Goal: Check status: Check status

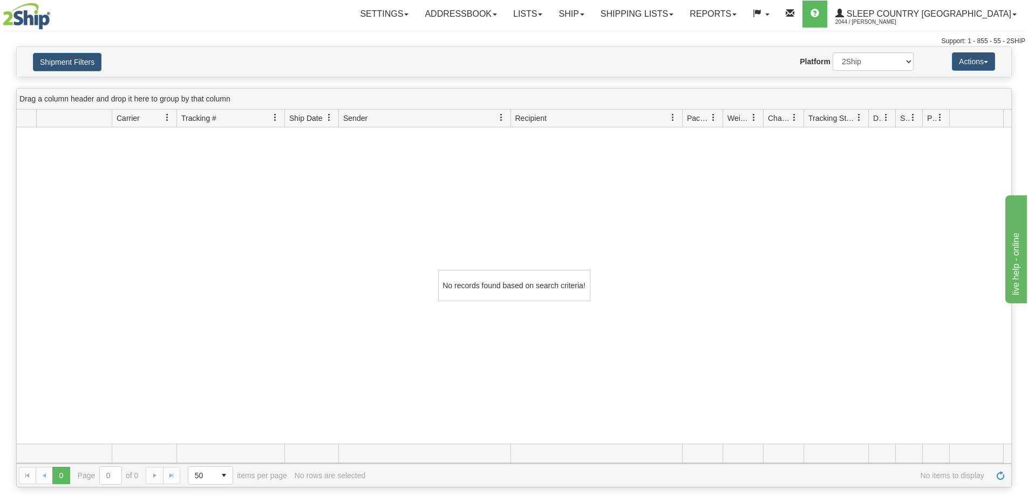
drag, startPoint x: 199, startPoint y: 387, endPoint x: 196, endPoint y: 377, distance: 10.2
click at [199, 387] on div "No records found based on search criteria!" at bounding box center [514, 285] width 994 height 316
click at [60, 59] on button "Shipment Filters" at bounding box center [67, 62] width 69 height 18
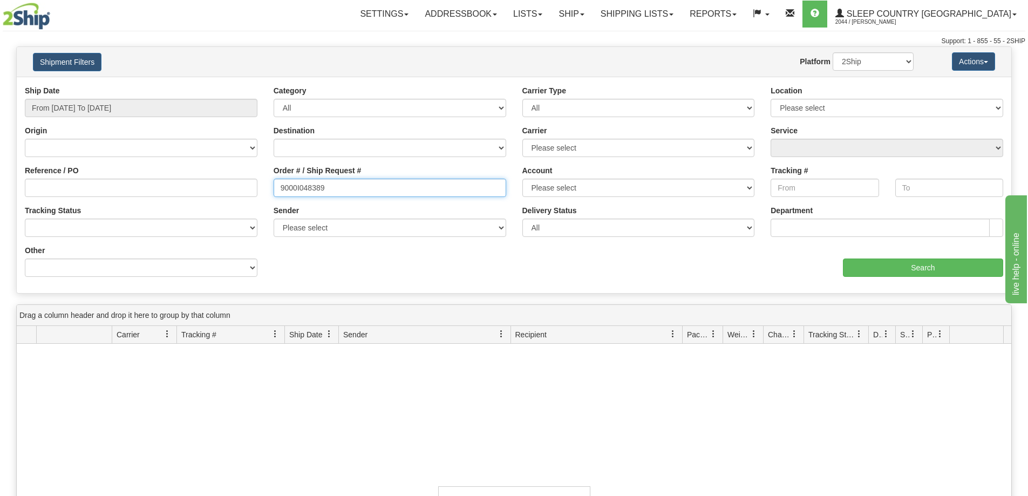
click at [325, 188] on input "9000I048389" at bounding box center [390, 188] width 233 height 18
paste input "82I052362"
type input "82I052362"
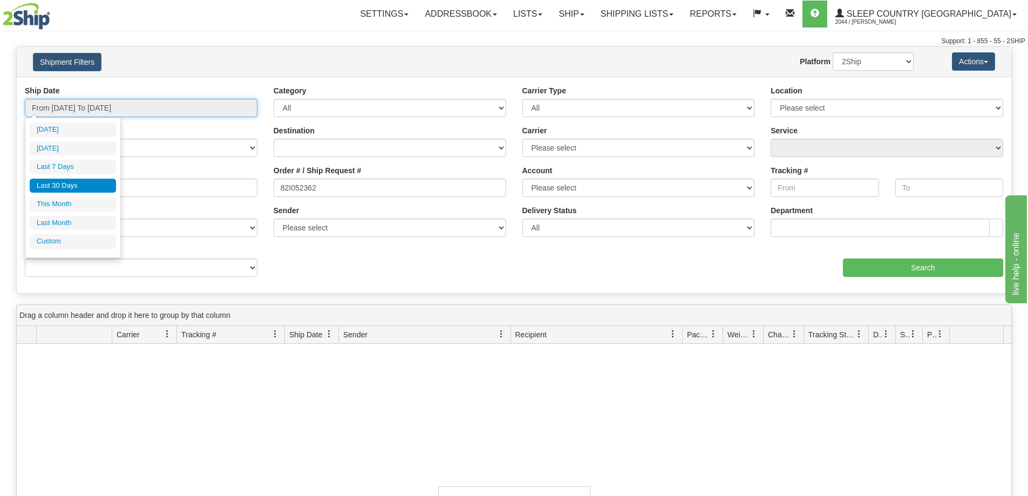
click at [189, 110] on input "From 08/06/2025 To 09/04/2025" at bounding box center [141, 108] width 233 height 18
click at [86, 182] on li "Last 30 Days" at bounding box center [73, 186] width 86 height 15
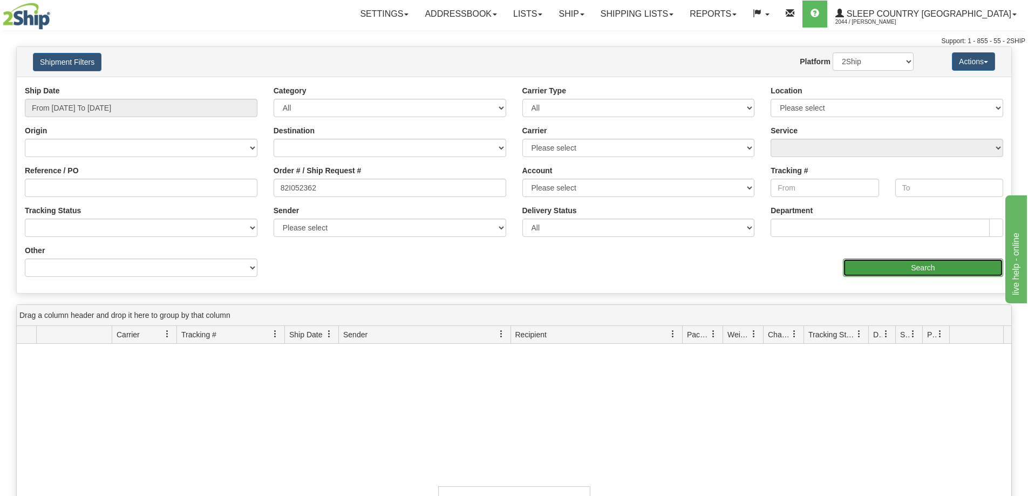
click at [872, 269] on input "Search" at bounding box center [923, 267] width 160 height 18
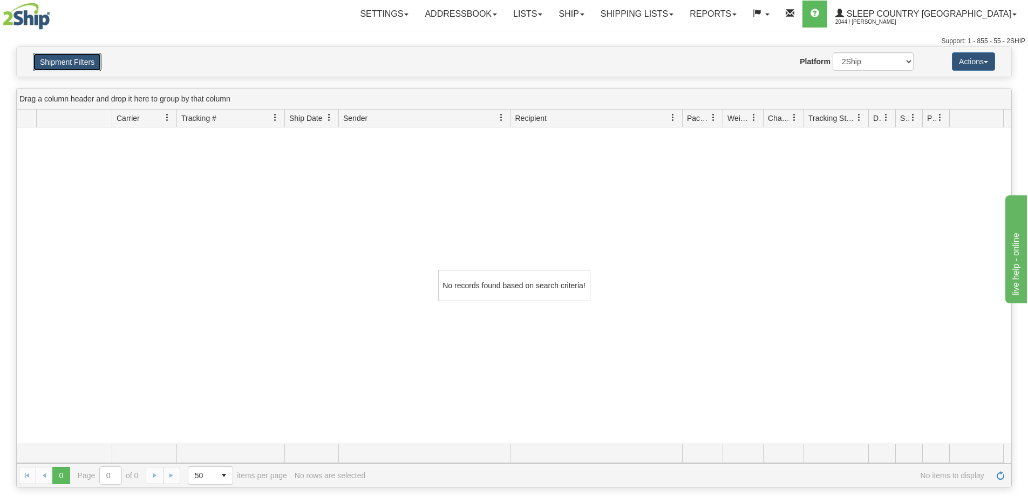
click at [79, 67] on button "Shipment Filters" at bounding box center [67, 62] width 69 height 18
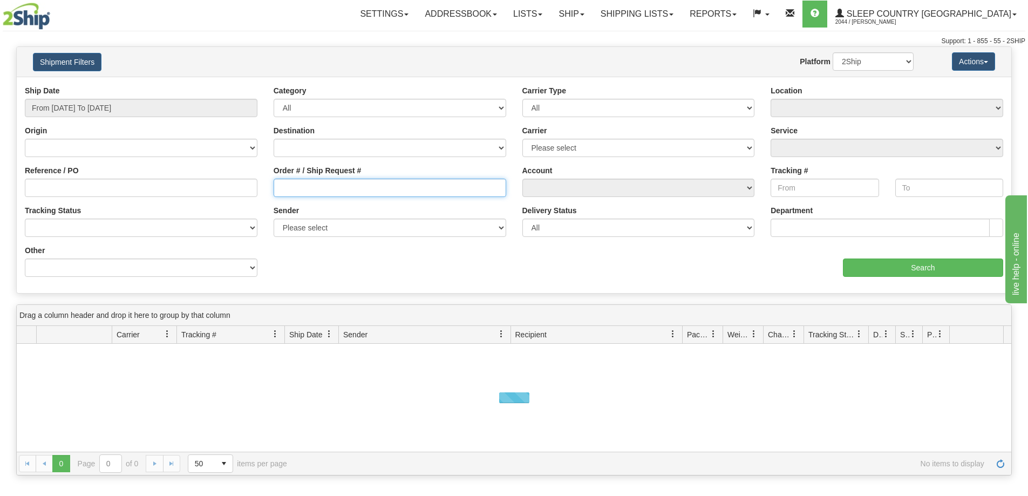
click at [437, 184] on input "Order # / Ship Request #" at bounding box center [390, 188] width 233 height 18
paste input "82I052362"
type input "82I052362"
click at [169, 104] on input "From [DATE] To [DATE]" at bounding box center [141, 108] width 233 height 18
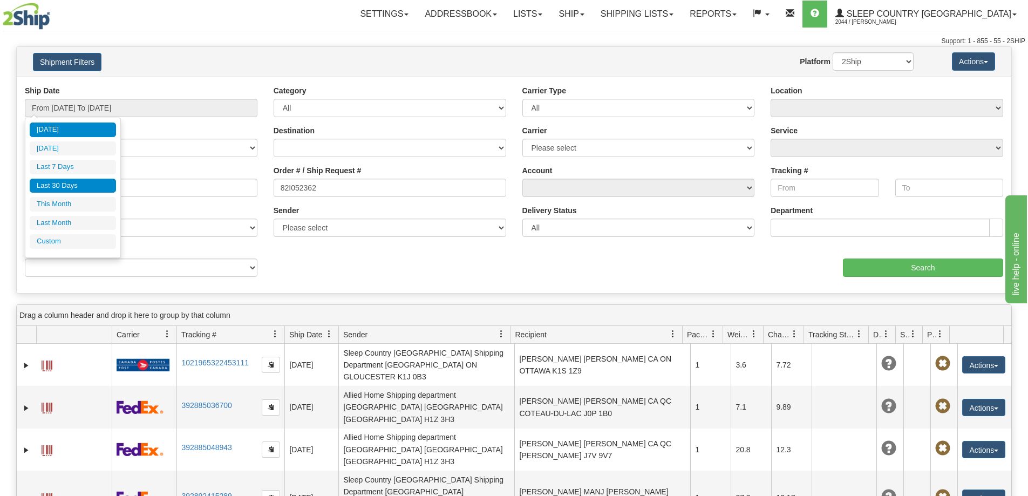
click at [90, 182] on li "Last 30 Days" at bounding box center [73, 186] width 86 height 15
type input "From [DATE] To [DATE]"
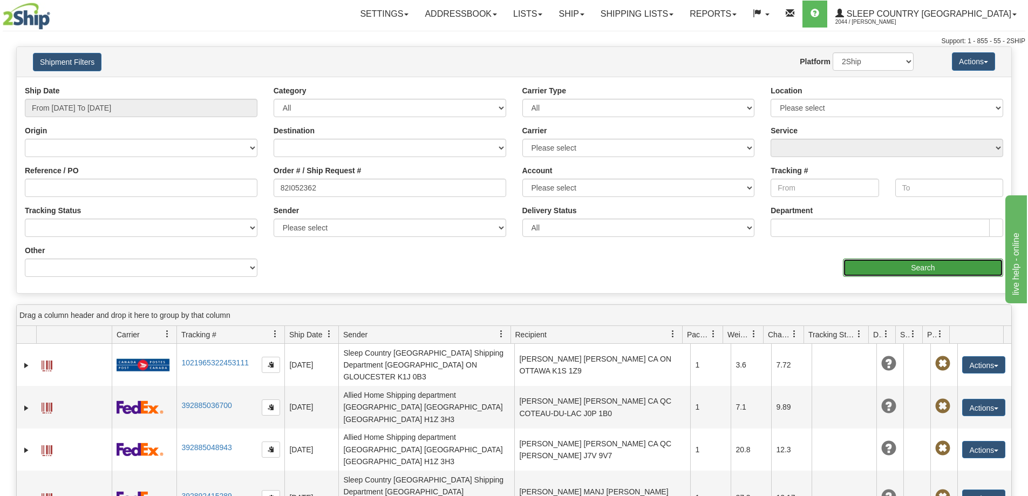
click at [873, 268] on input "Search" at bounding box center [923, 267] width 160 height 18
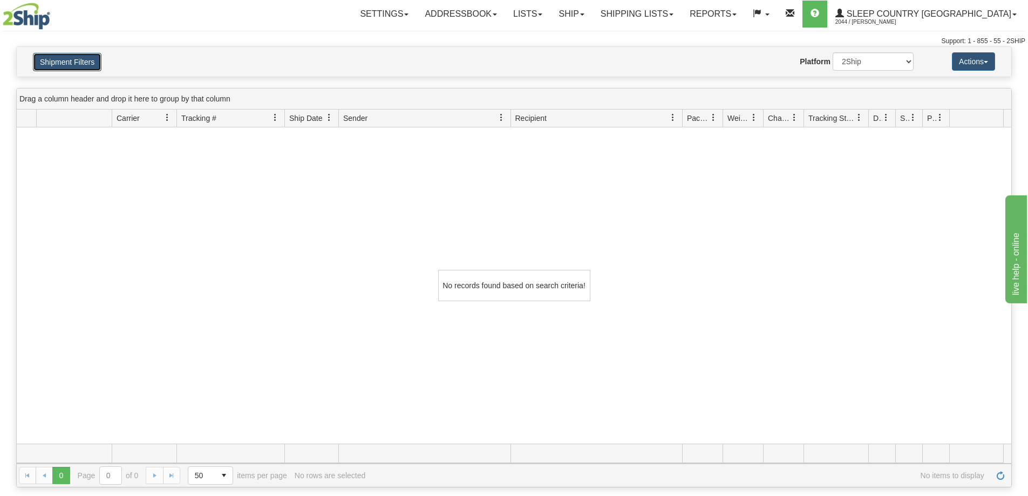
click at [76, 70] on button "Shipment Filters" at bounding box center [67, 62] width 69 height 18
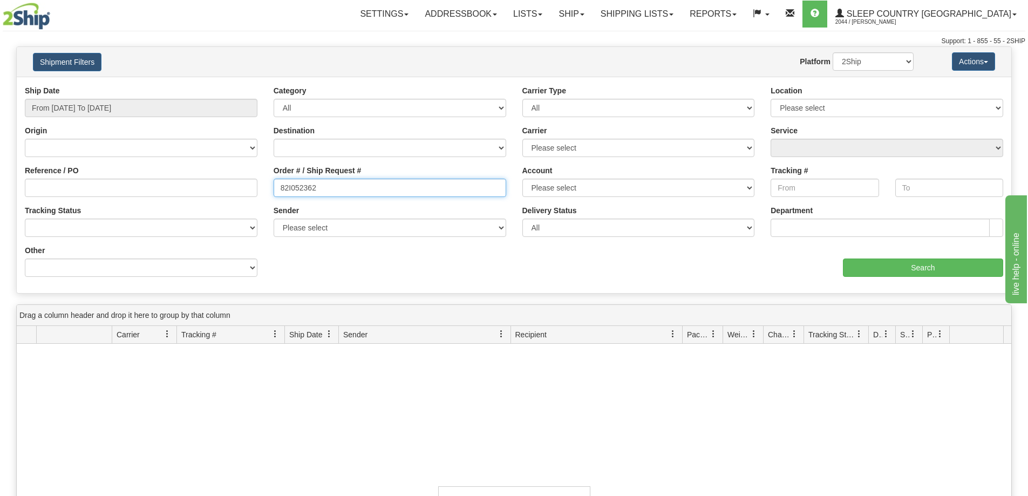
click at [346, 186] on input "82I052362" at bounding box center [390, 188] width 233 height 18
paste input "9000I47023"
type input "9000I47023"
click at [182, 105] on input "From [DATE] To [DATE]" at bounding box center [141, 108] width 233 height 18
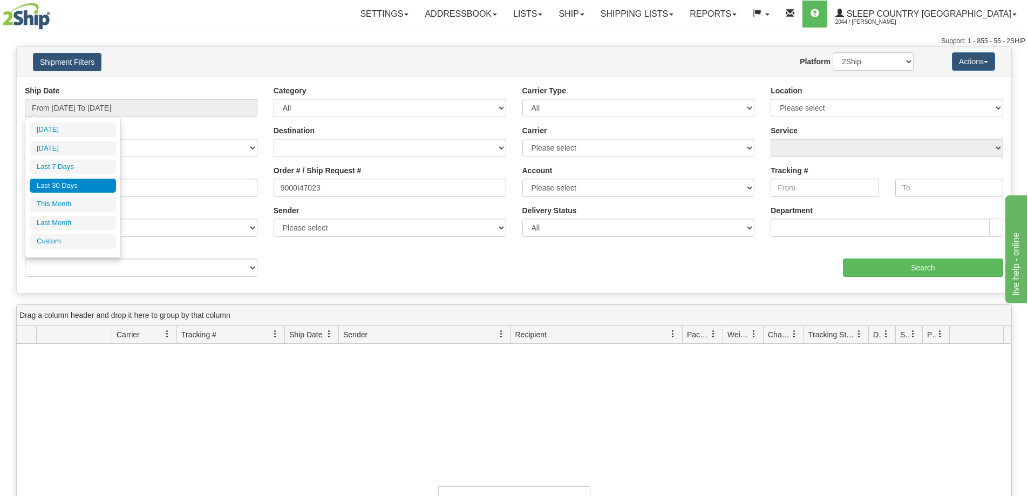
click at [94, 189] on li "Last 30 Days" at bounding box center [73, 186] width 86 height 15
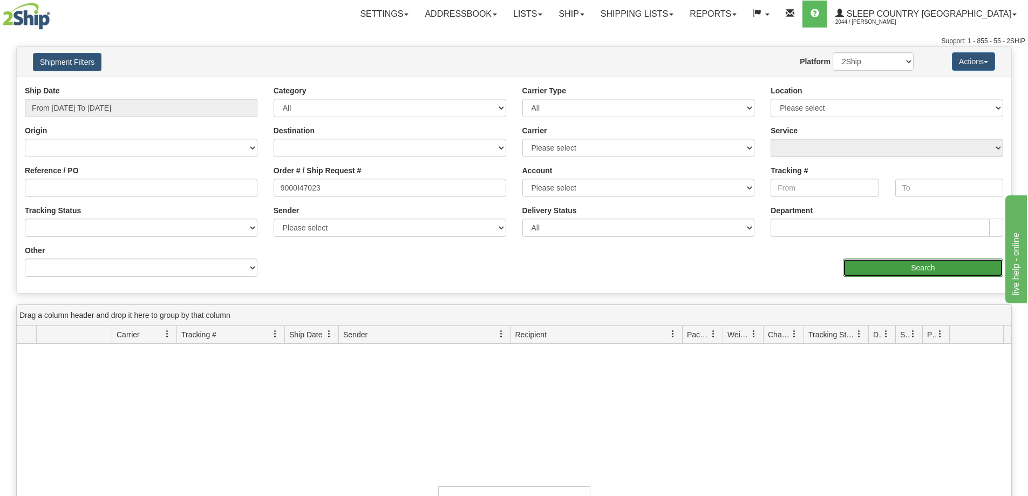
click at [873, 269] on input "Search" at bounding box center [923, 267] width 160 height 18
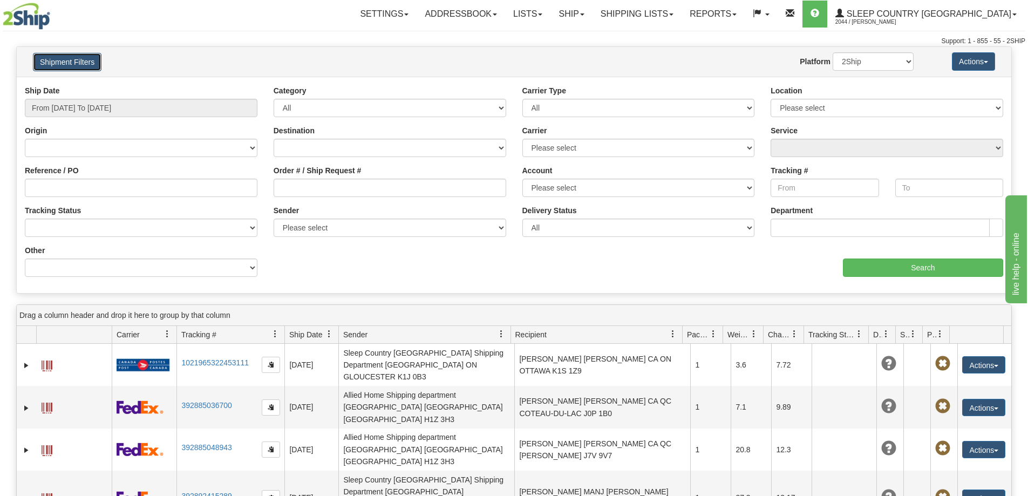
click at [60, 60] on button "Shipment Filters" at bounding box center [67, 62] width 69 height 18
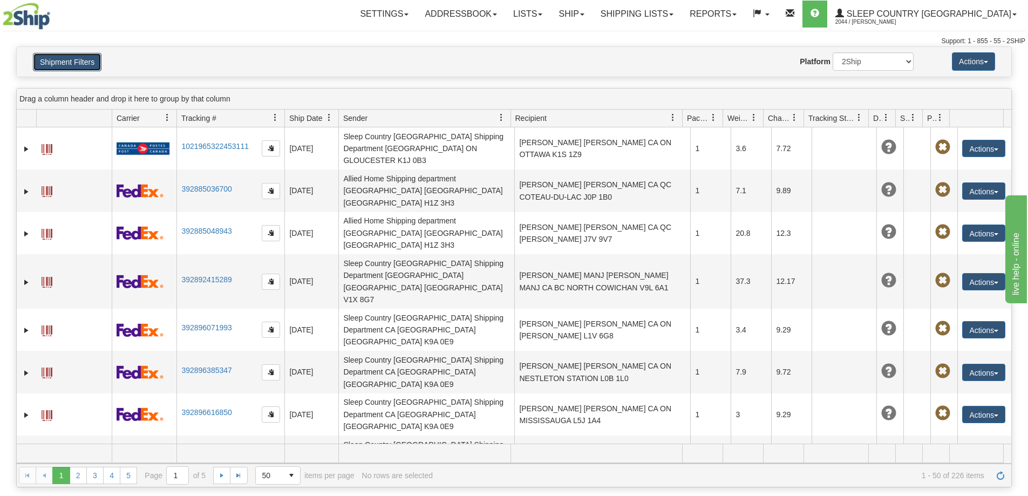
click at [63, 60] on button "Shipment Filters" at bounding box center [67, 62] width 69 height 18
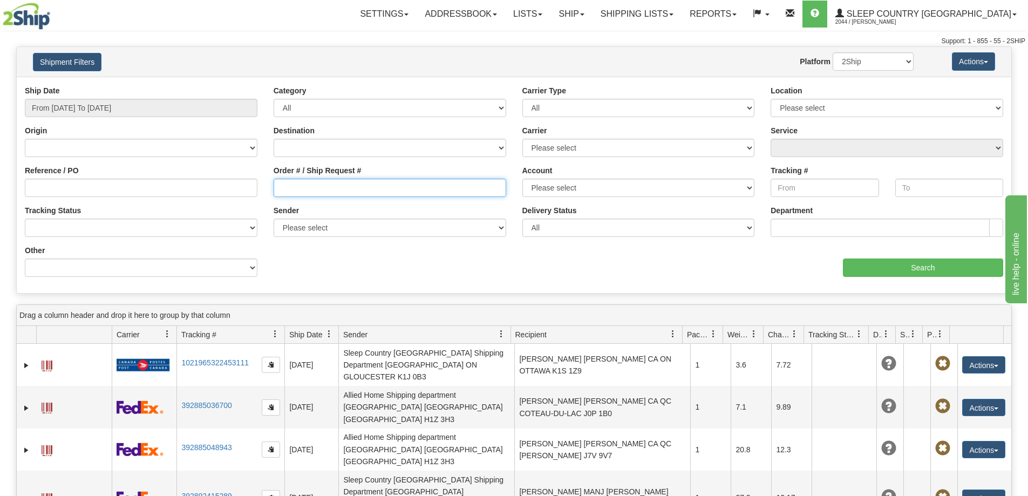
click at [350, 186] on input "Order # / Ship Request #" at bounding box center [390, 188] width 233 height 18
paste input "9000I47023"
type input "9000I47023"
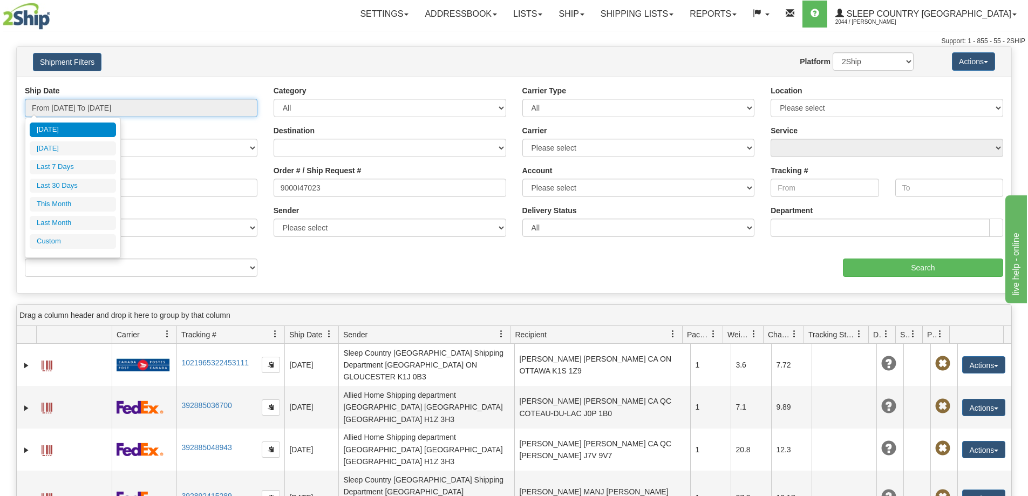
drag, startPoint x: 228, startPoint y: 114, endPoint x: 222, endPoint y: 108, distance: 8.8
click at [228, 114] on input "From [DATE] To [DATE]" at bounding box center [141, 108] width 233 height 18
click at [83, 183] on li "Last 30 Days" at bounding box center [73, 186] width 86 height 15
type input "From [DATE] To [DATE]"
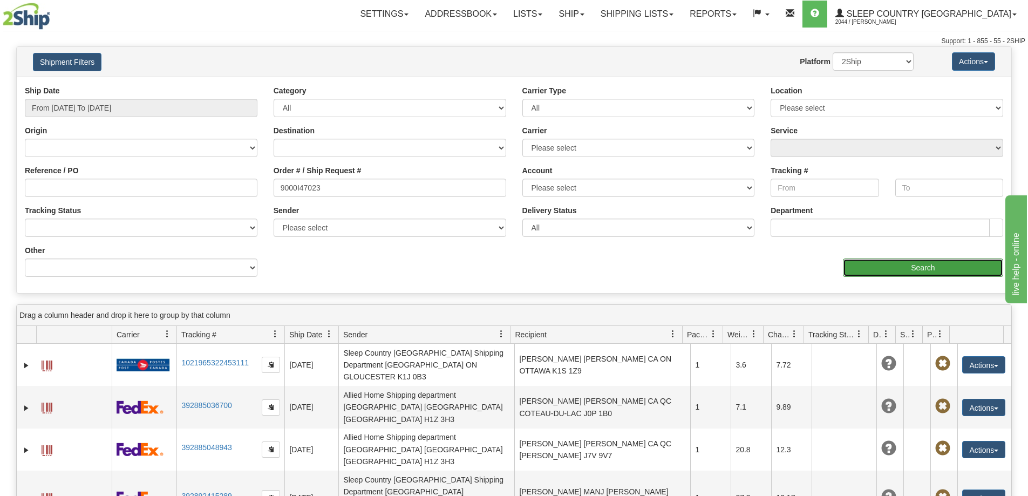
click at [871, 266] on input "Search" at bounding box center [923, 267] width 160 height 18
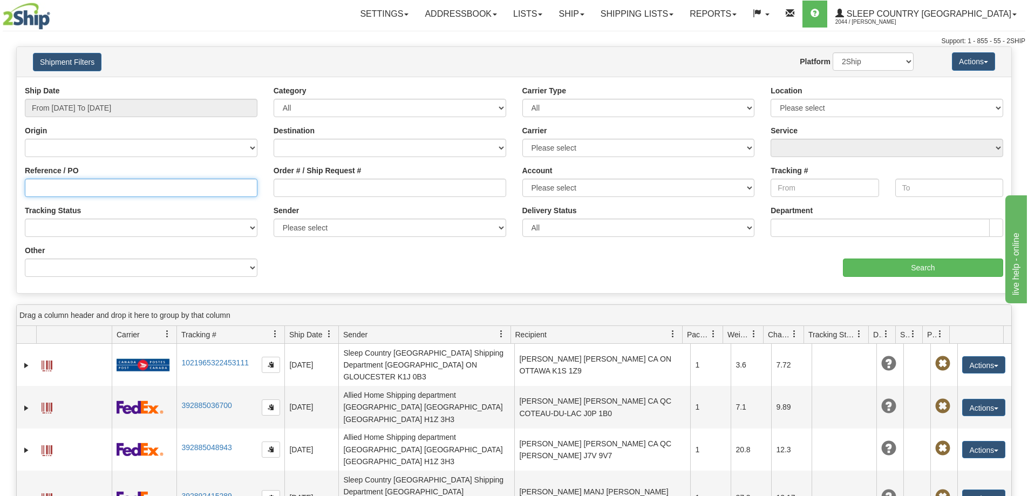
click at [175, 179] on input "Reference / PO" at bounding box center [141, 188] width 233 height 18
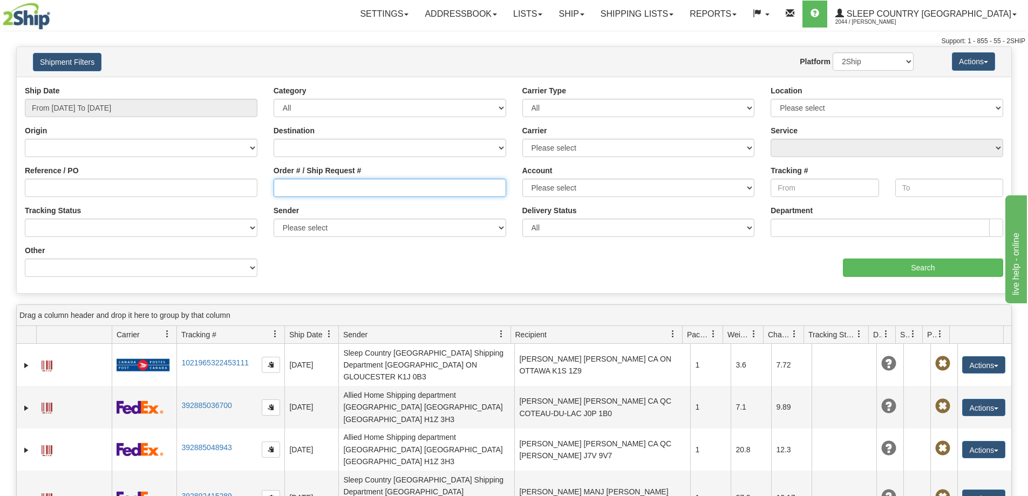
click at [309, 193] on input "Order # / Ship Request #" at bounding box center [390, 188] width 233 height 18
paste input "9007H993263"
type input "9007H993263"
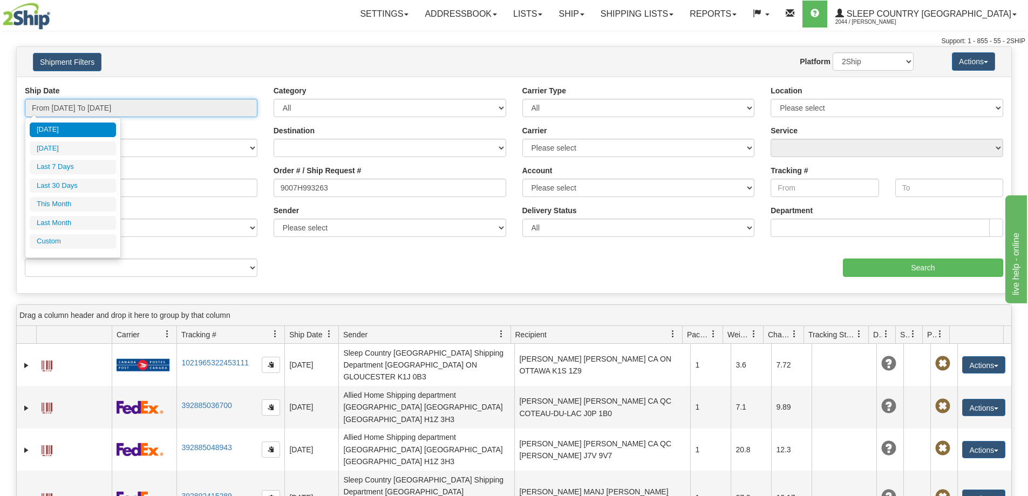
click at [208, 108] on input "From [DATE] To [DATE]" at bounding box center [141, 108] width 233 height 18
click at [79, 185] on li "Last 30 Days" at bounding box center [73, 186] width 86 height 15
type input "From [DATE] To [DATE]"
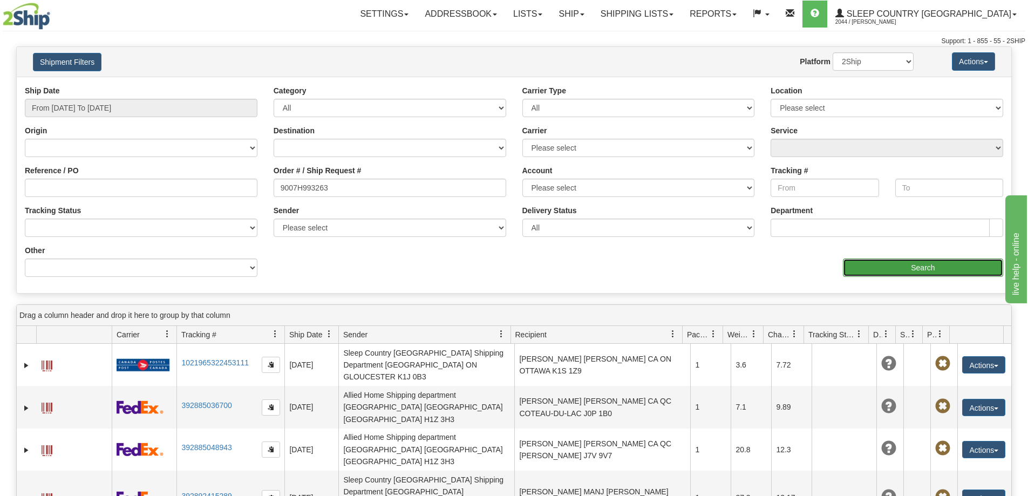
click at [884, 266] on input "Search" at bounding box center [923, 267] width 160 height 18
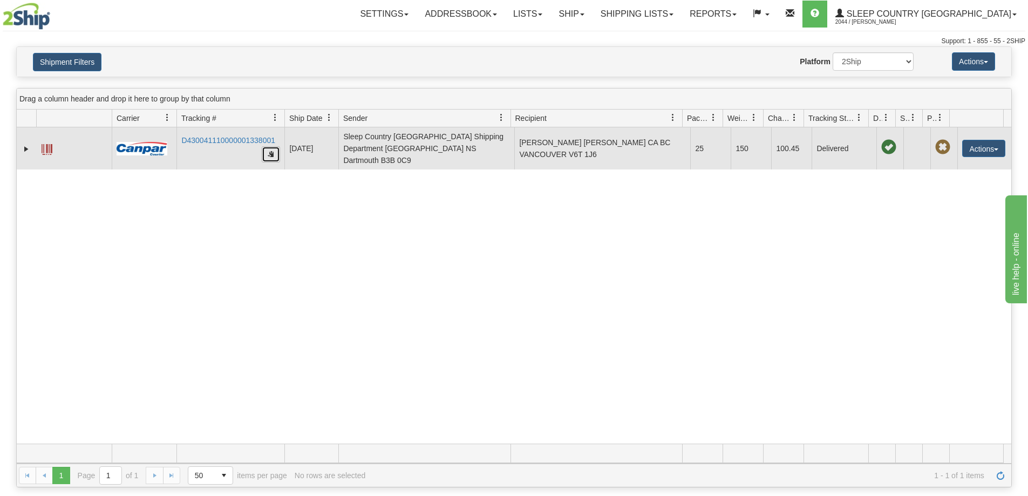
click at [272, 155] on button "button" at bounding box center [271, 154] width 18 height 16
